Goal: Check status: Check status

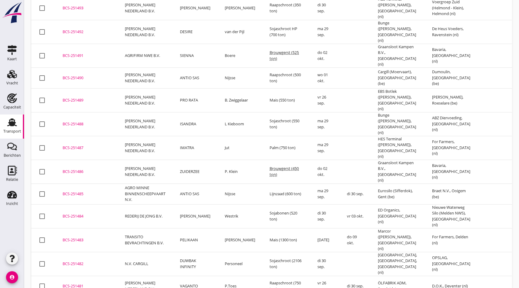
drag, startPoint x: 514, startPoint y: 119, endPoint x: 514, endPoint y: 152, distance: 32.2
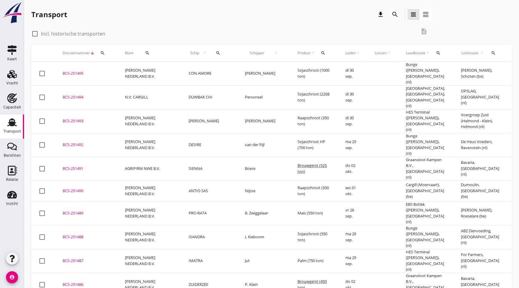
click at [103, 142] on div "BCS-251492" at bounding box center [87, 145] width 48 height 6
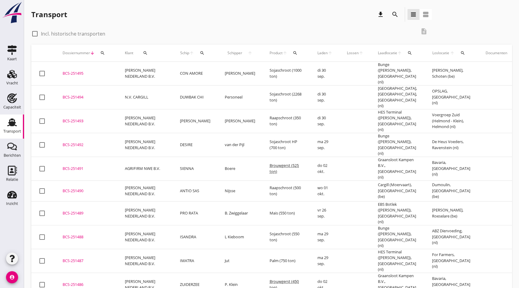
click at [77, 142] on div "BCS-251492" at bounding box center [87, 145] width 48 height 6
